Goal: Find specific page/section: Find specific page/section

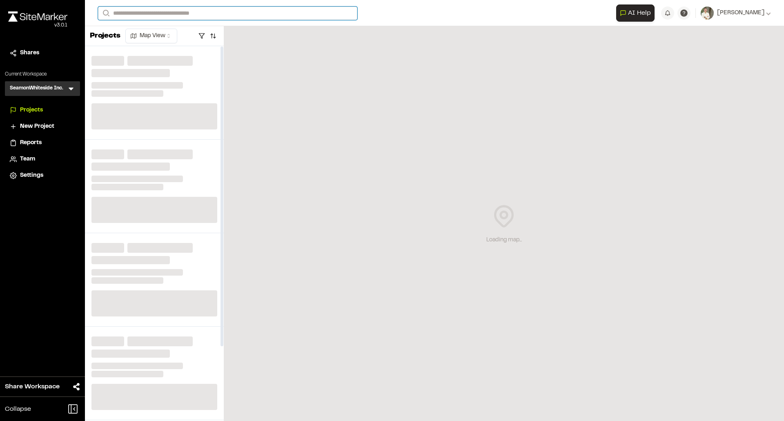
click at [188, 16] on input "Search" at bounding box center [227, 13] width 259 height 13
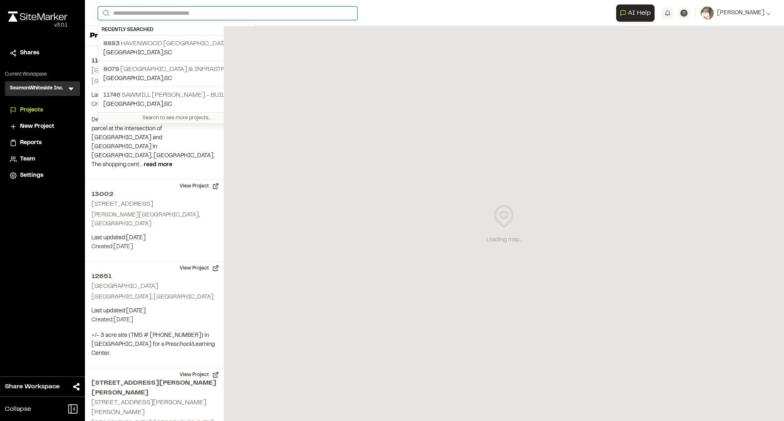
click at [191, 13] on input "Search" at bounding box center [227, 13] width 259 height 13
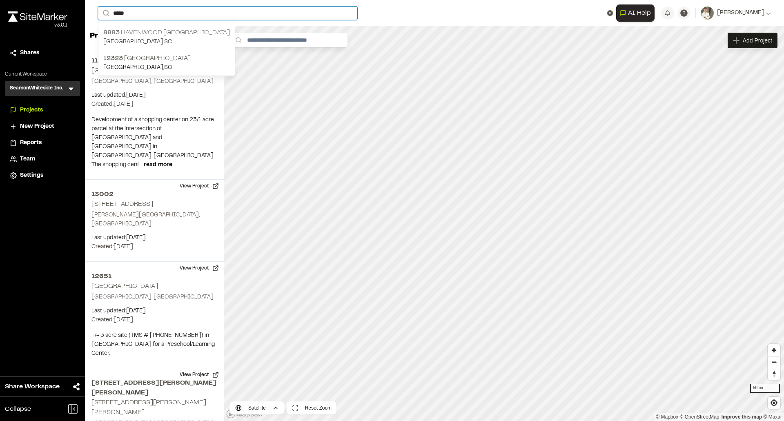
type input "*****"
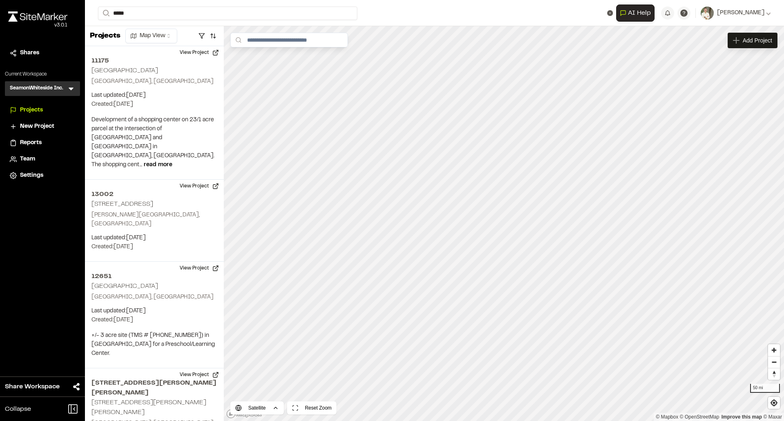
click at [182, 34] on p "[STREET_ADDRESS]" at bounding box center [166, 33] width 127 height 10
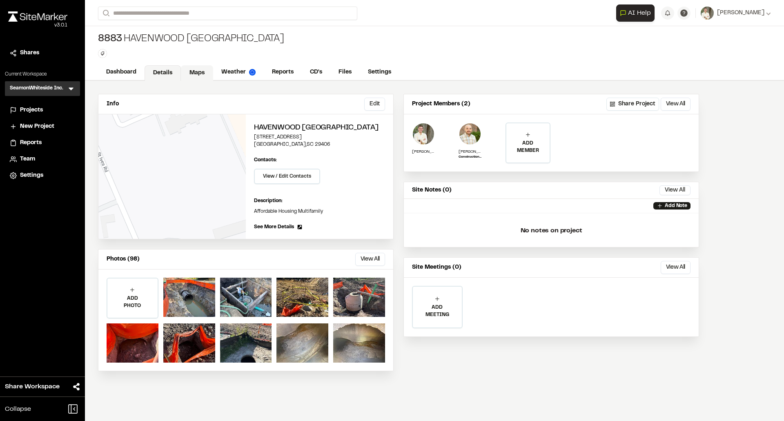
click at [194, 69] on link "Maps" at bounding box center [197, 73] width 32 height 16
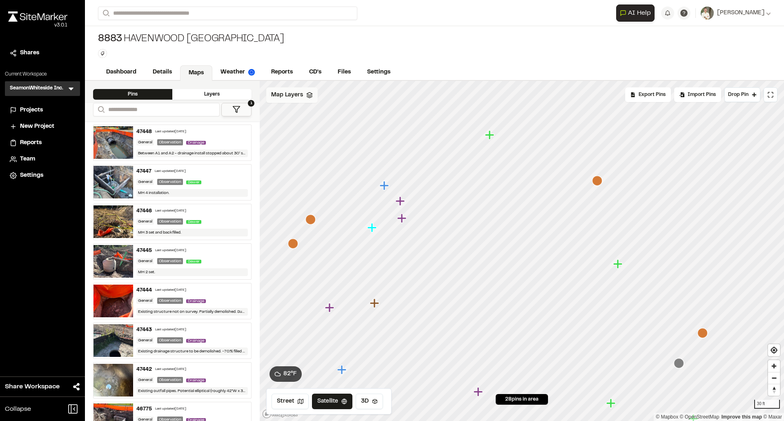
click at [304, 97] on div "Map Layers" at bounding box center [291, 95] width 51 height 16
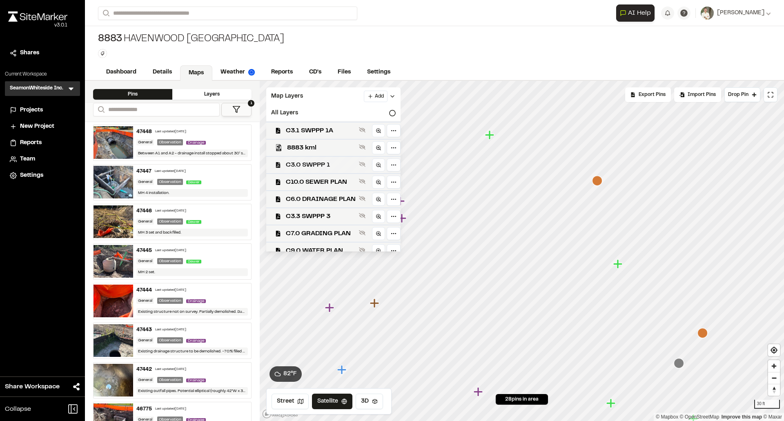
scroll to position [24, 0]
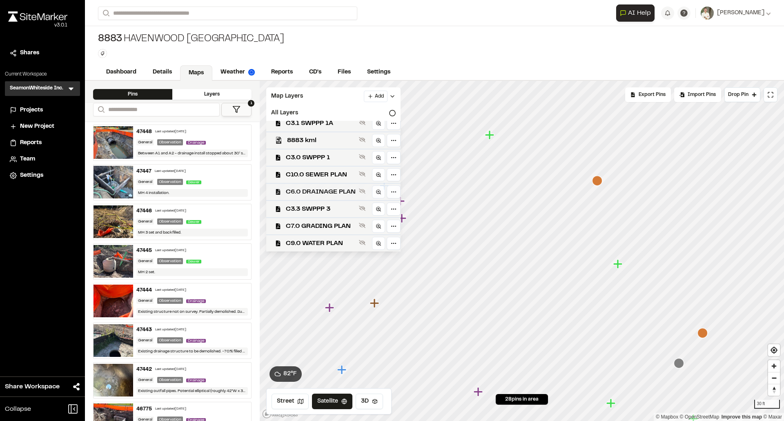
click at [332, 191] on span "C6.0 DRAINAGE PLAN" at bounding box center [321, 192] width 70 height 10
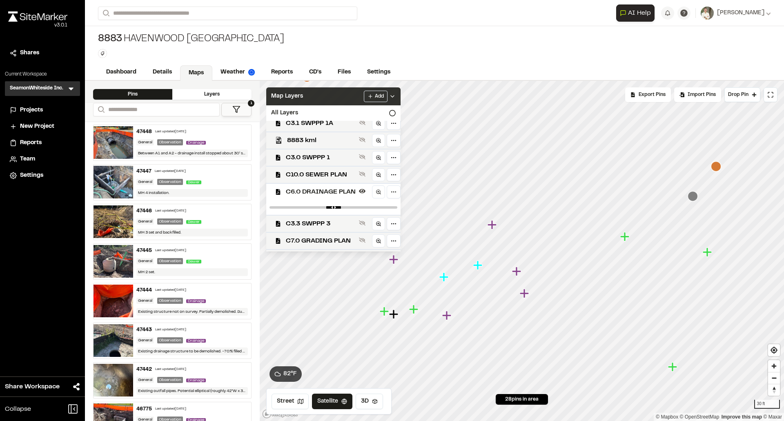
click at [395, 95] on icon at bounding box center [392, 96] width 7 height 7
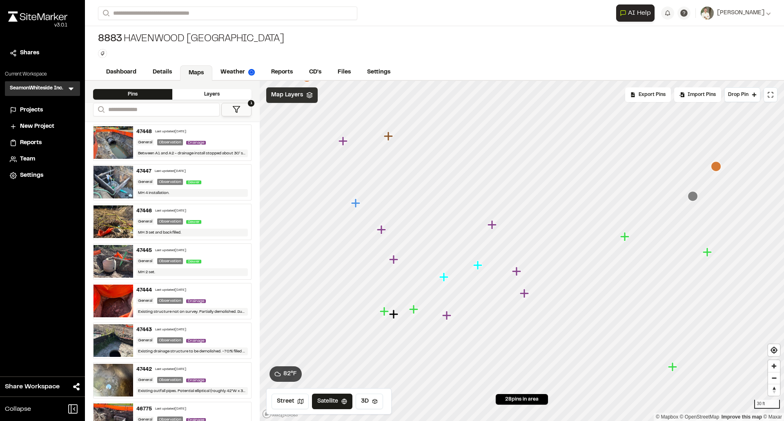
scroll to position [0, 0]
click at [444, 201] on icon "Map marker" at bounding box center [444, 198] width 9 height 9
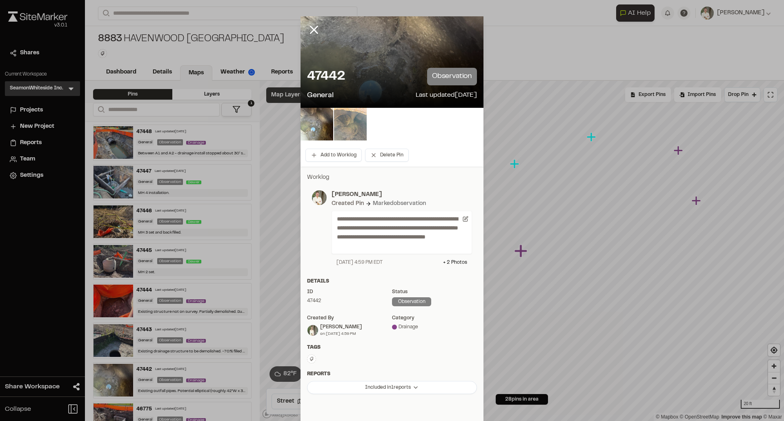
click at [346, 123] on img at bounding box center [350, 124] width 33 height 33
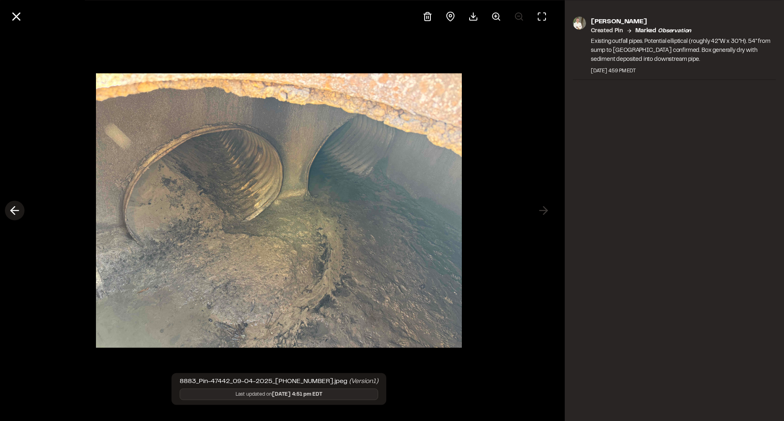
click at [16, 209] on icon at bounding box center [14, 211] width 13 height 14
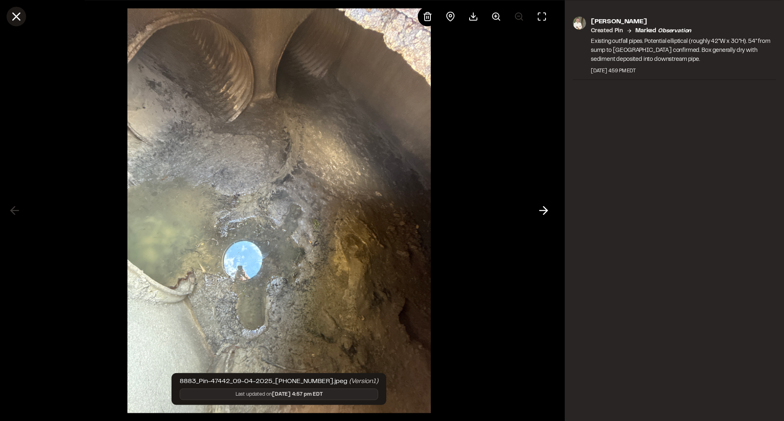
click at [13, 14] on icon at bounding box center [16, 16] width 14 height 14
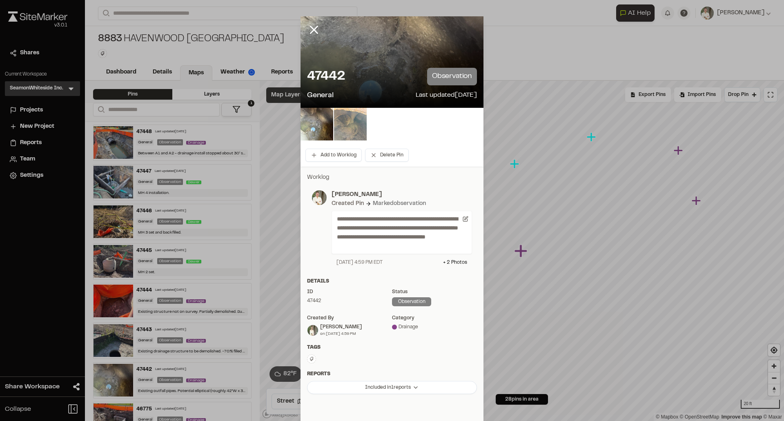
click at [334, 126] on img at bounding box center [350, 124] width 33 height 33
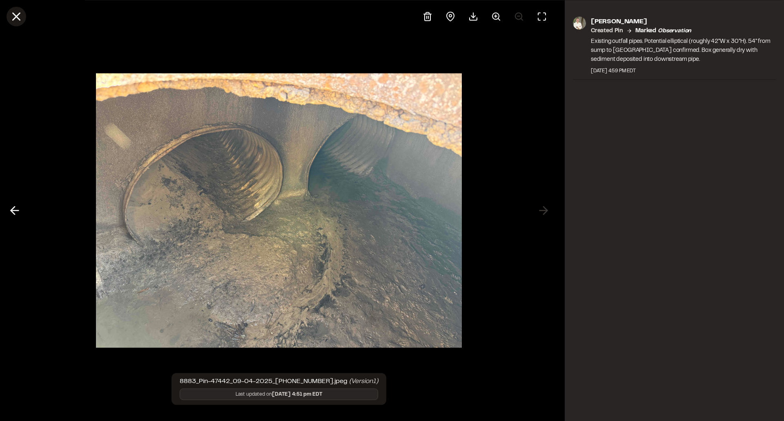
click at [13, 17] on icon at bounding box center [16, 16] width 14 height 14
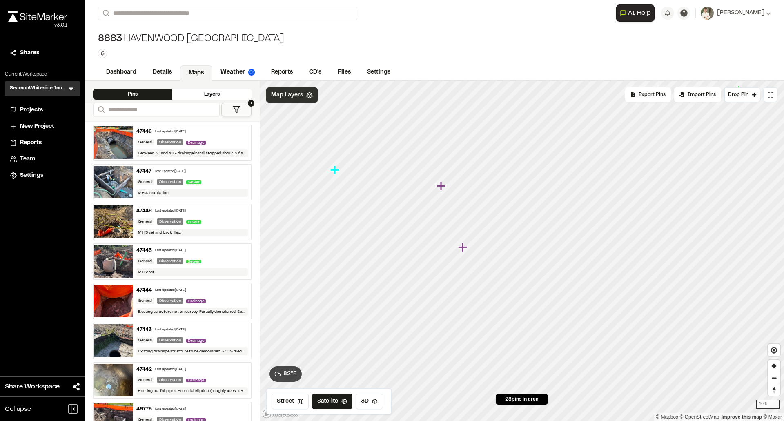
click at [463, 247] on icon "Map marker" at bounding box center [462, 246] width 9 height 9
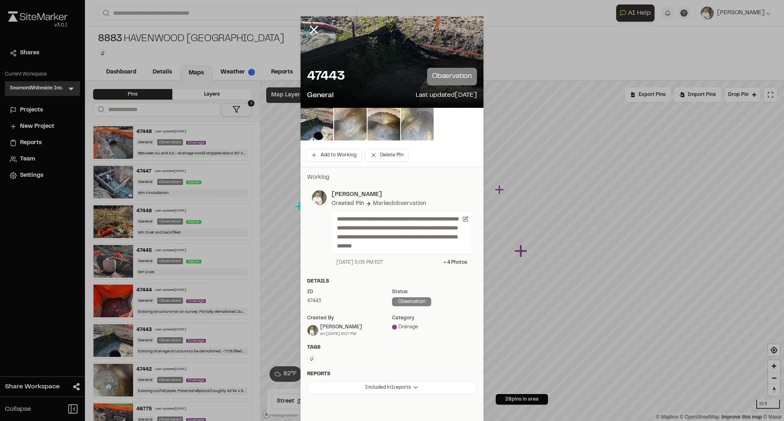
click at [356, 121] on img at bounding box center [350, 124] width 33 height 33
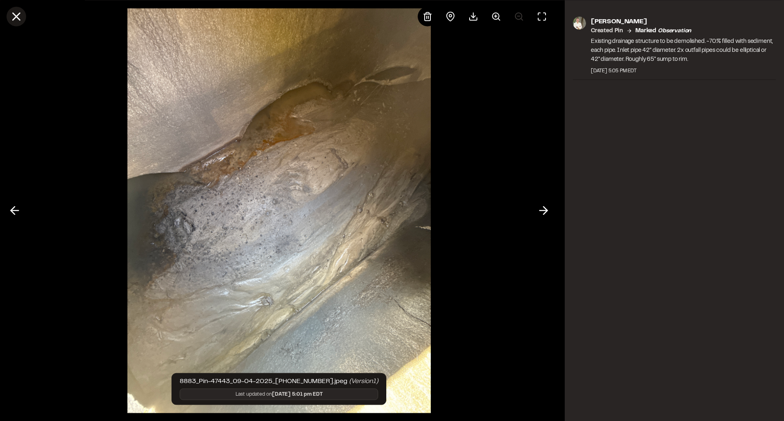
click at [14, 16] on icon at bounding box center [16, 16] width 14 height 14
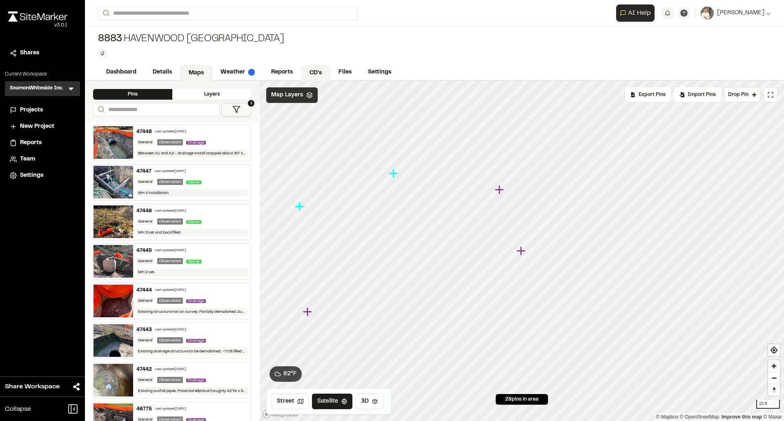
click at [315, 77] on link "CD's" at bounding box center [315, 73] width 29 height 16
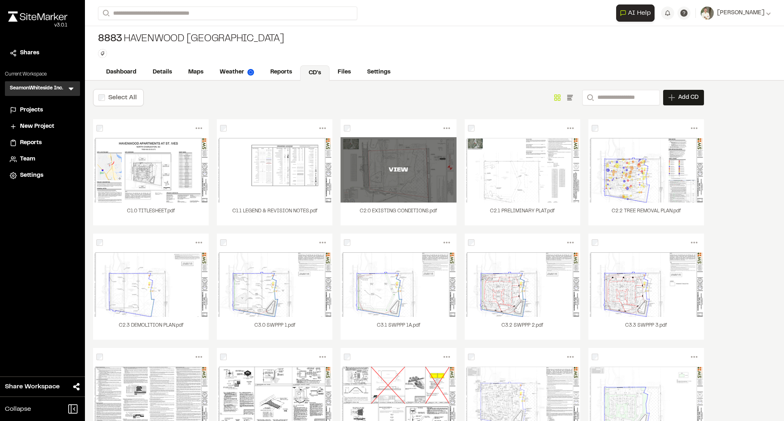
click at [415, 171] on div "VIEW" at bounding box center [397, 170] width 115 height 10
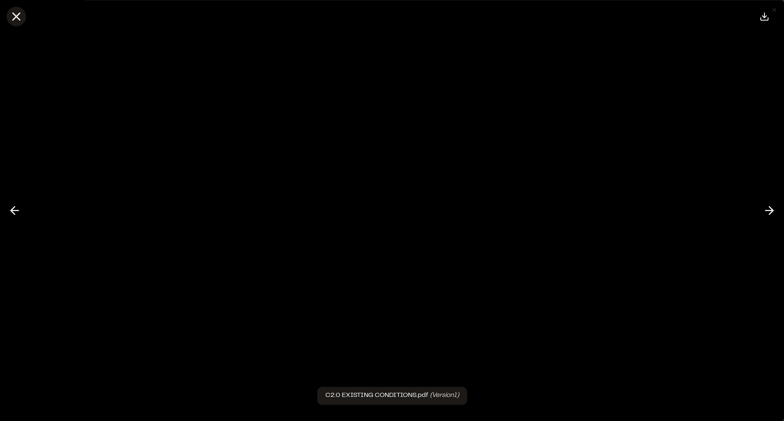
click at [19, 15] on icon at bounding box center [16, 16] width 14 height 14
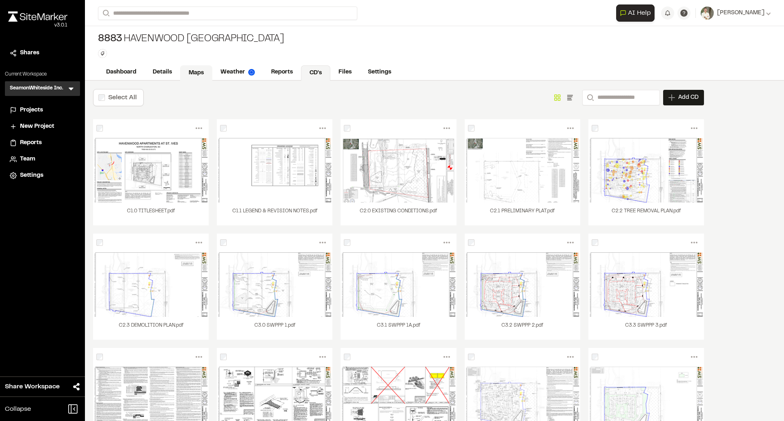
click at [198, 72] on link "Maps" at bounding box center [196, 73] width 32 height 16
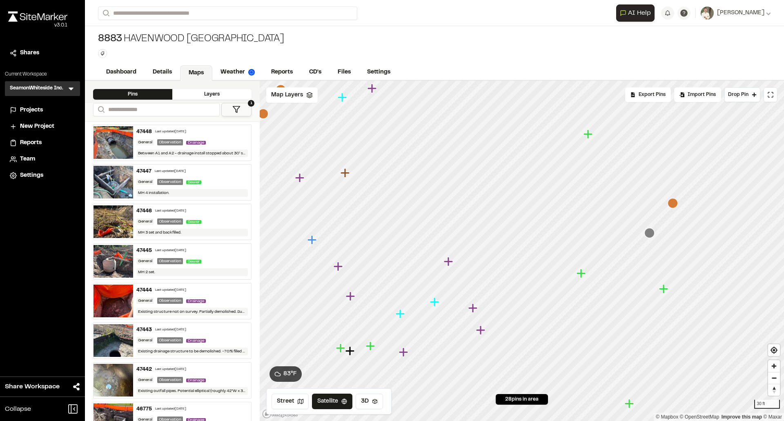
click at [479, 333] on icon "Map marker" at bounding box center [481, 330] width 11 height 11
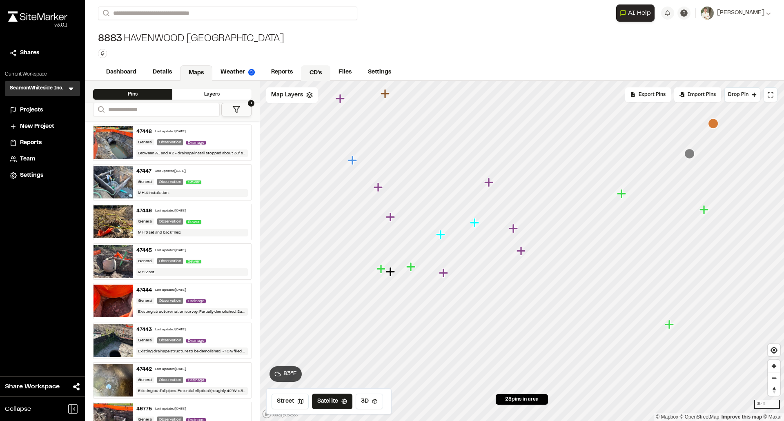
click at [313, 74] on link "CD's" at bounding box center [315, 73] width 29 height 16
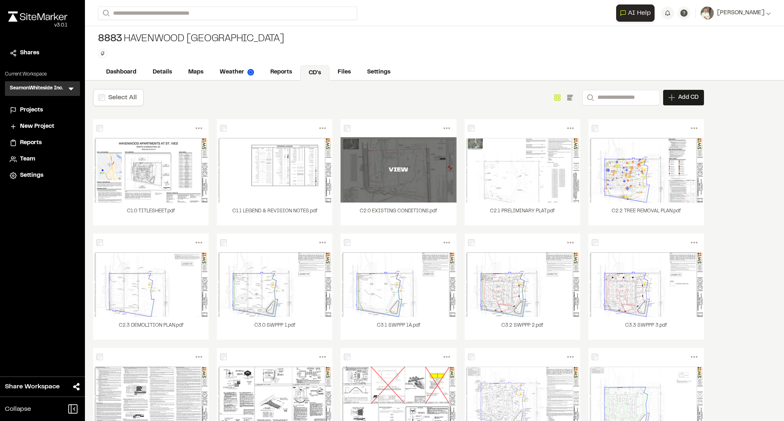
click at [398, 174] on div "VIEW" at bounding box center [397, 170] width 115 height 10
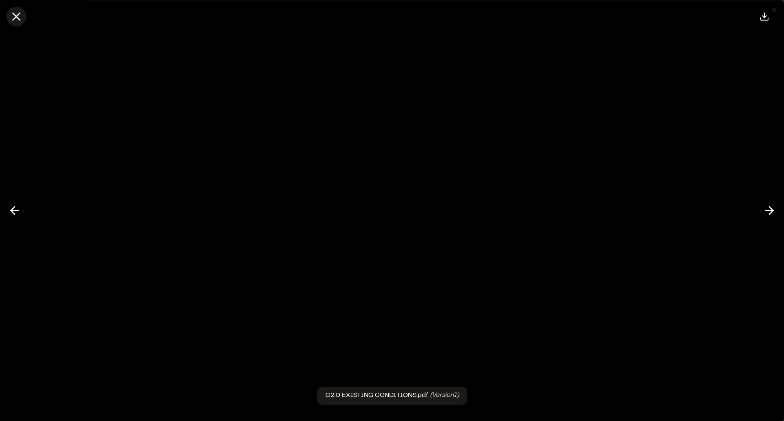
click at [20, 16] on icon at bounding box center [16, 16] width 14 height 14
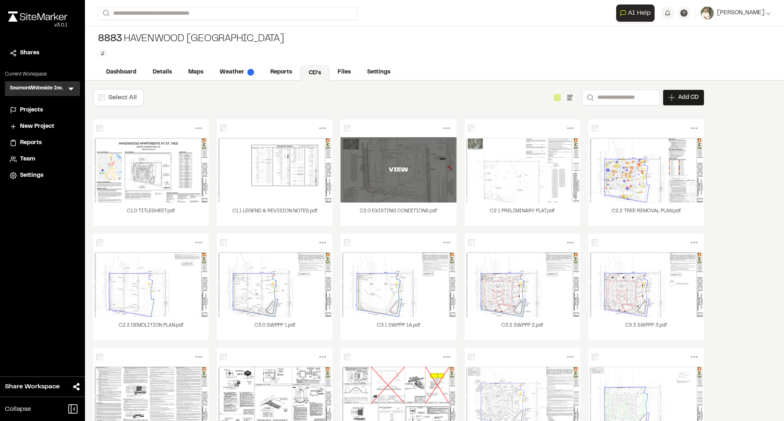
click at [389, 176] on div "VIEW" at bounding box center [397, 169] width 115 height 65
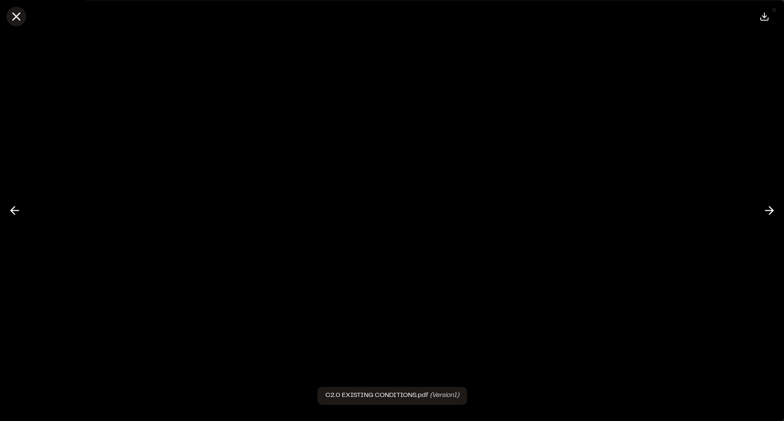
drag, startPoint x: 13, startPoint y: 18, endPoint x: 20, endPoint y: 17, distance: 6.3
click at [14, 18] on icon at bounding box center [16, 16] width 14 height 14
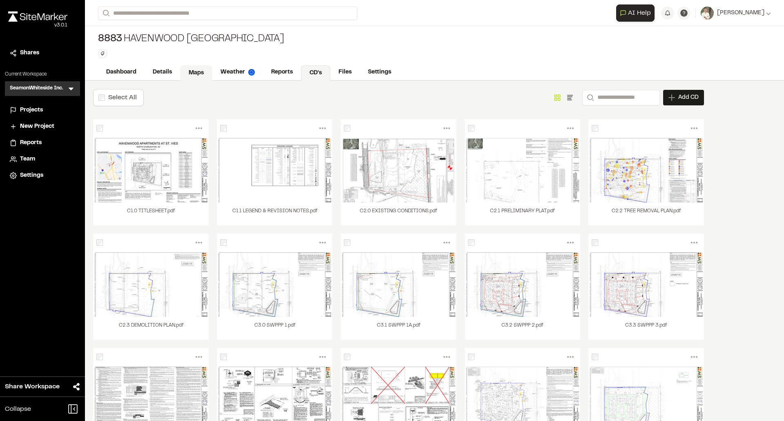
click at [191, 68] on link "Maps" at bounding box center [196, 73] width 32 height 16
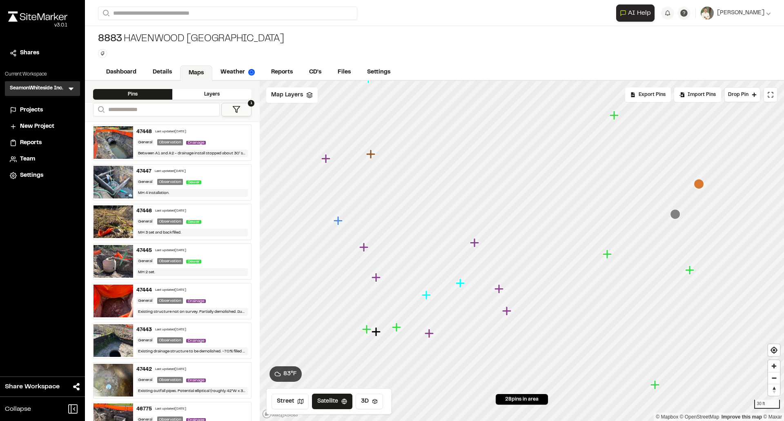
click at [508, 312] on icon "Map marker" at bounding box center [506, 310] width 9 height 9
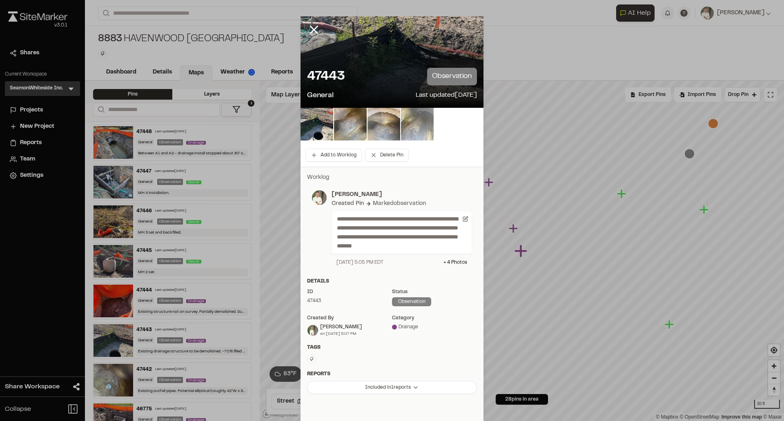
click at [383, 126] on img at bounding box center [383, 124] width 33 height 33
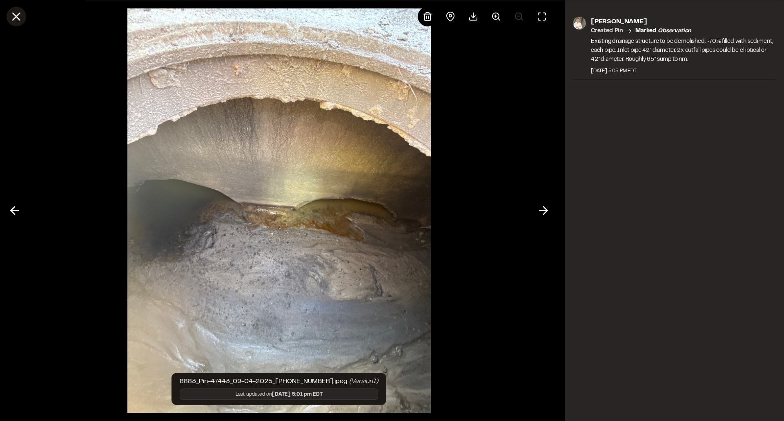
click at [15, 15] on line at bounding box center [16, 16] width 7 height 7
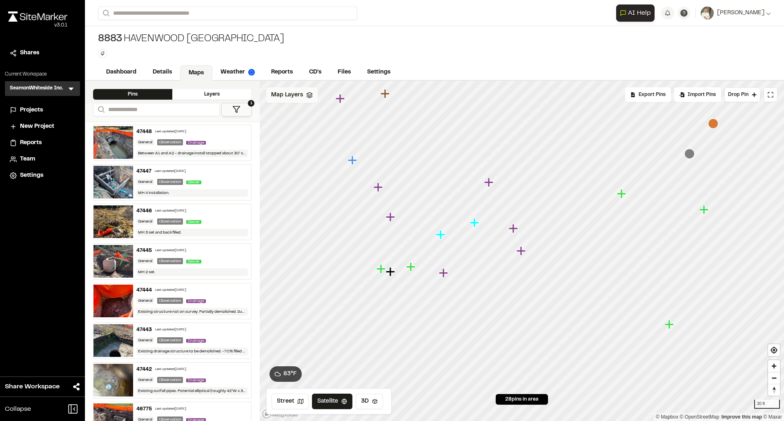
click at [311, 97] on polyline at bounding box center [308, 96] width 5 height 1
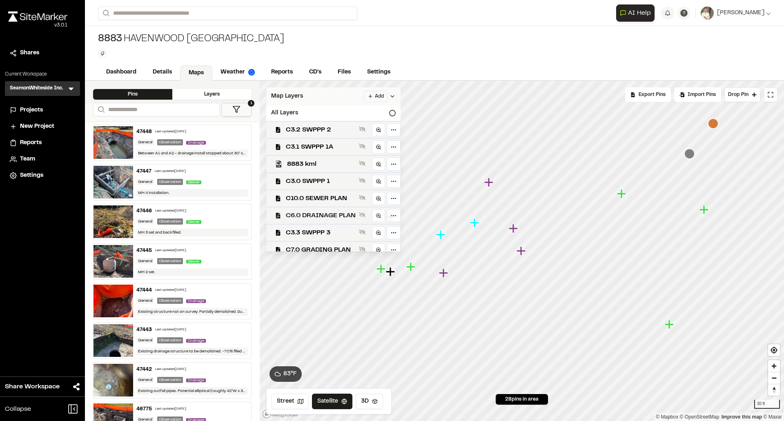
click at [331, 210] on div "C6.0 DRAINAGE PLAN" at bounding box center [330, 214] width 141 height 17
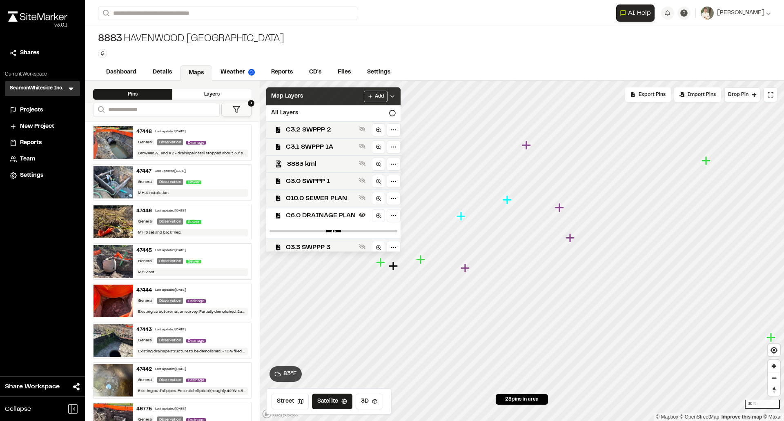
click at [395, 92] on div "Add" at bounding box center [380, 96] width 32 height 11
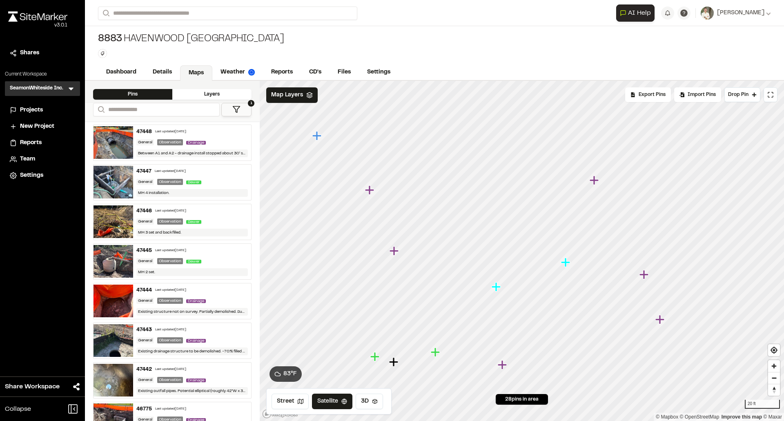
click at [398, 252] on icon "Map marker" at bounding box center [394, 251] width 11 height 11
click at [394, 255] on icon "Map marker" at bounding box center [393, 251] width 11 height 11
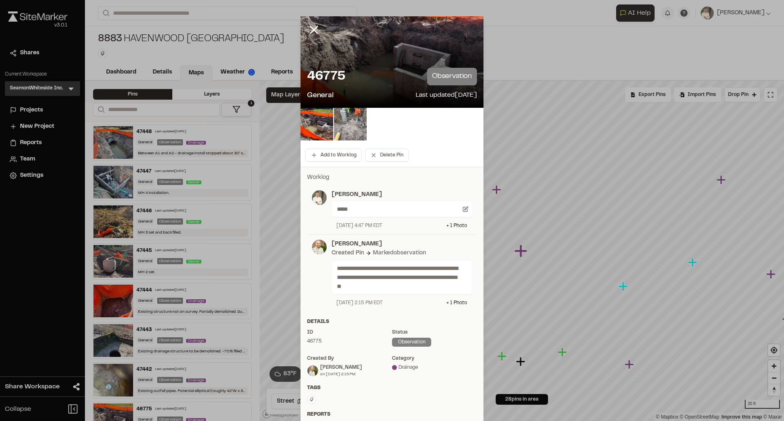
click at [343, 122] on img at bounding box center [350, 124] width 33 height 33
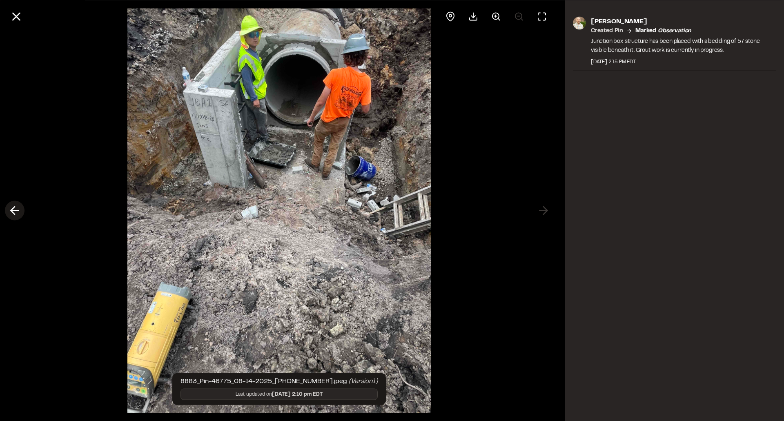
click at [14, 208] on polyline at bounding box center [13, 210] width 4 height 8
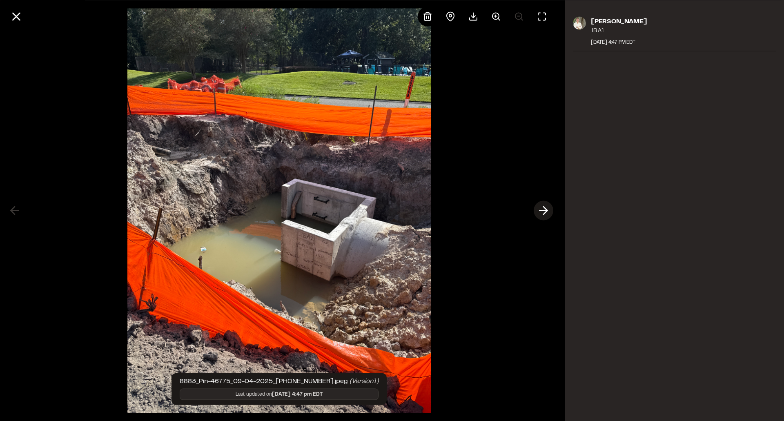
click at [546, 211] on polyline at bounding box center [545, 210] width 4 height 8
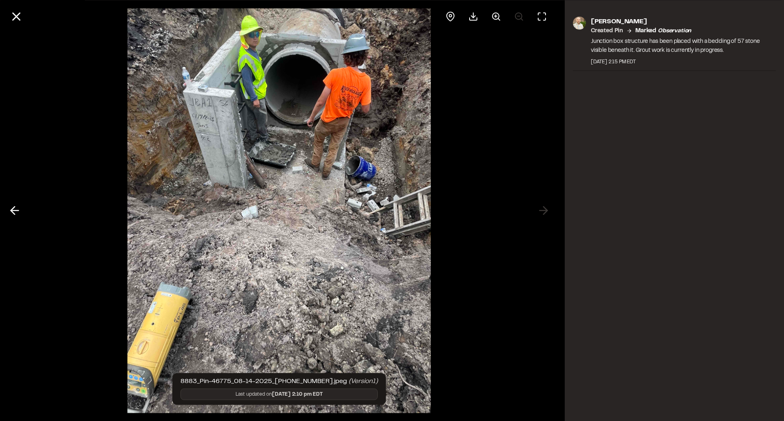
click at [15, 208] on icon at bounding box center [14, 211] width 13 height 14
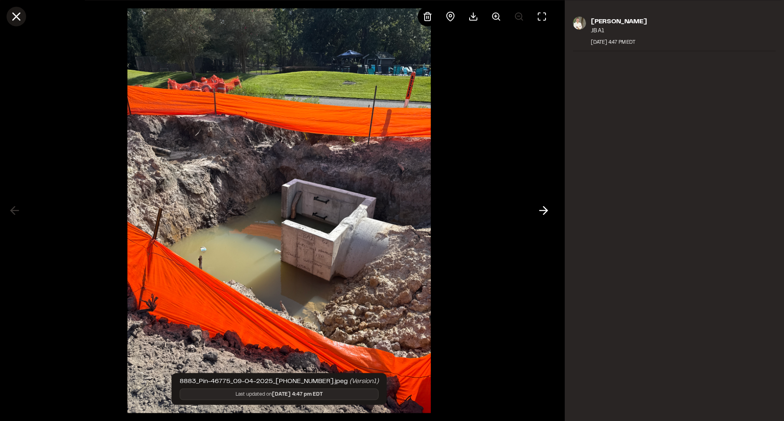
click at [14, 13] on icon at bounding box center [16, 16] width 14 height 14
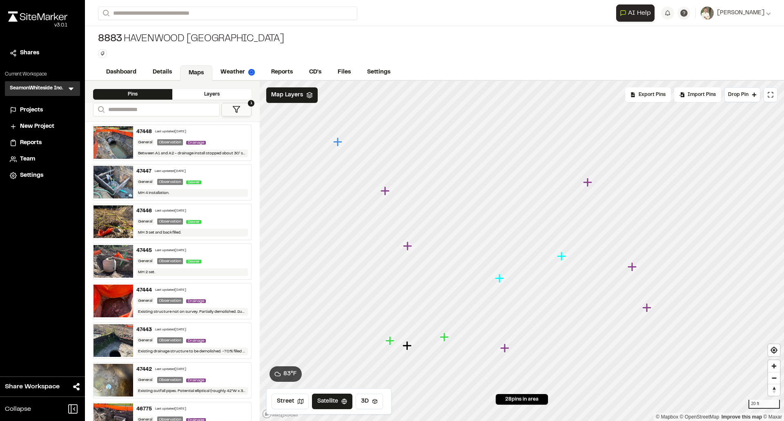
click at [111, 175] on img at bounding box center [113, 182] width 40 height 33
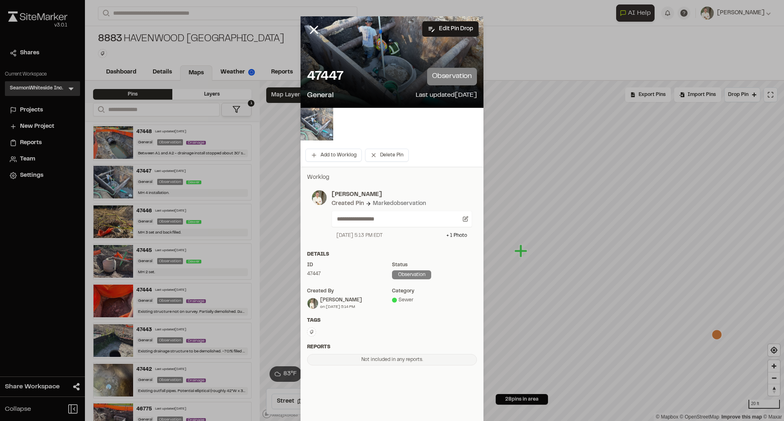
click at [320, 122] on img at bounding box center [316, 124] width 33 height 33
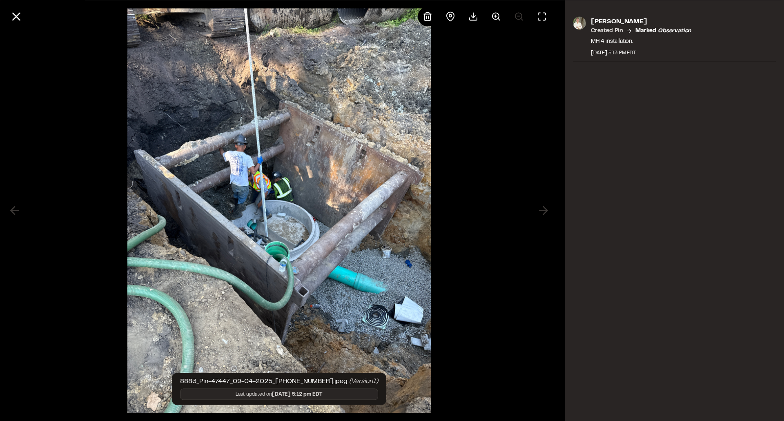
click at [488, 93] on div at bounding box center [279, 210] width 558 height 421
click at [20, 21] on icon at bounding box center [16, 16] width 14 height 14
